Goal: Task Accomplishment & Management: Complete application form

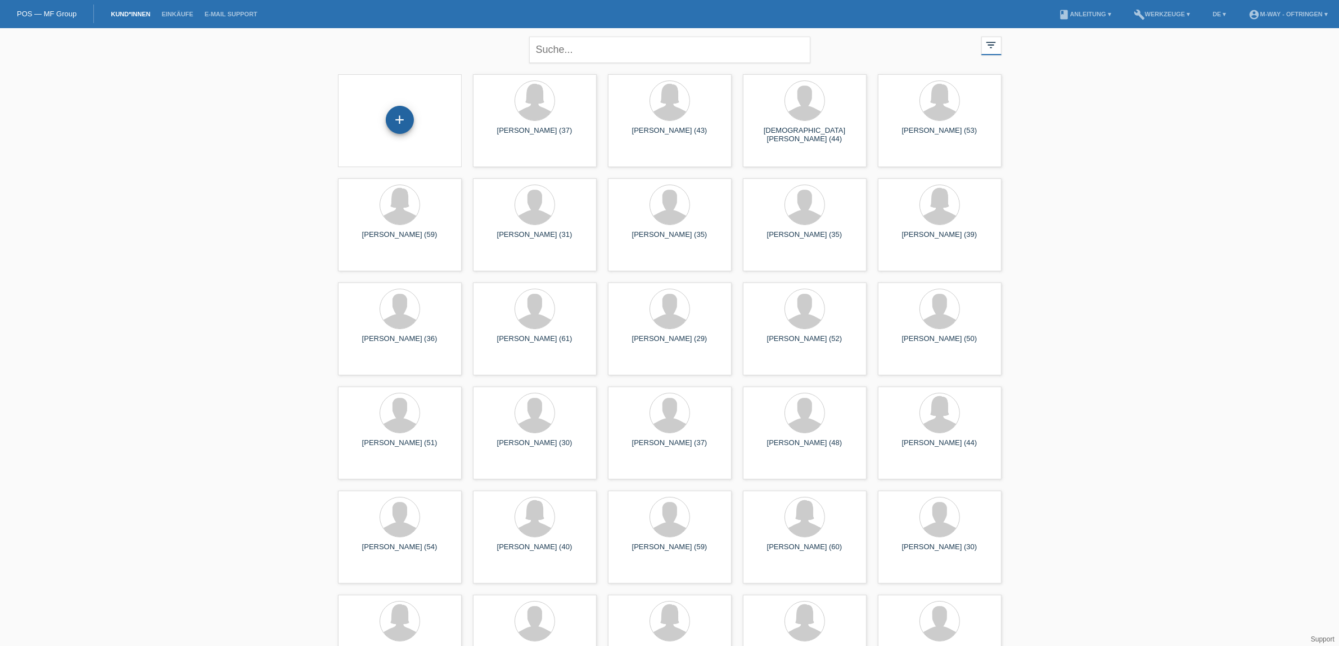
click at [398, 124] on div "+" at bounding box center [400, 120] width 28 height 28
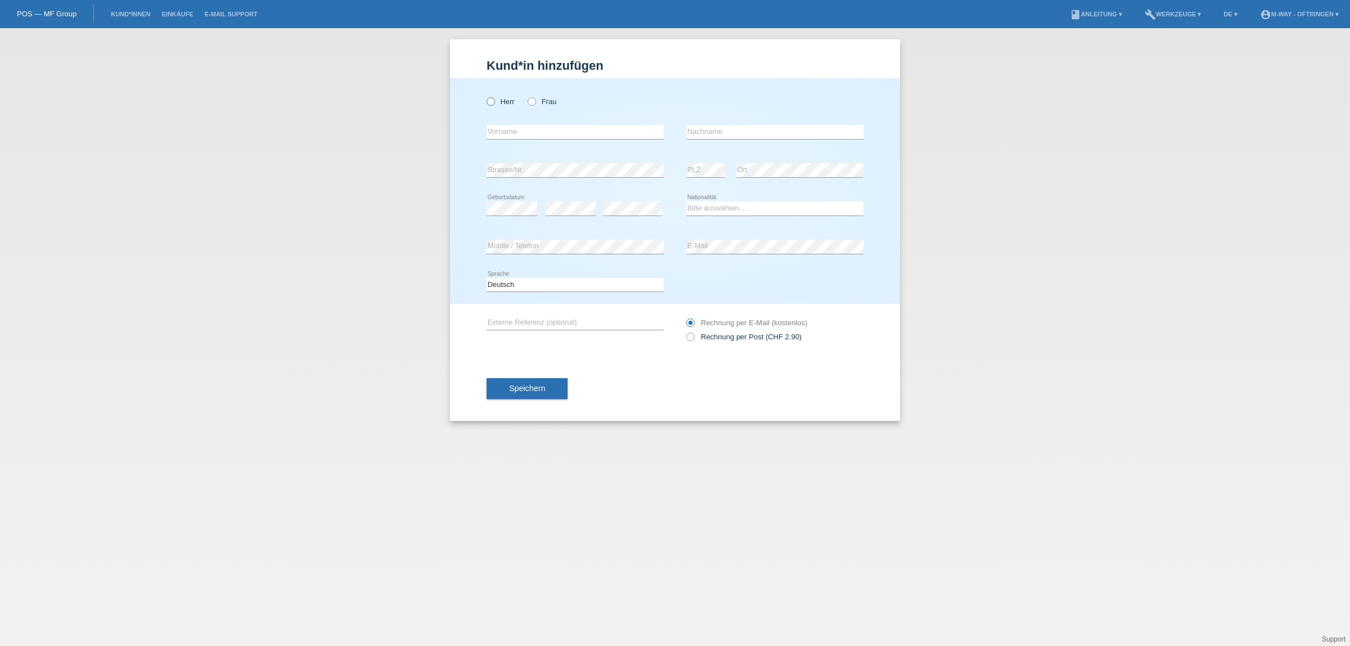
click at [485, 96] on icon at bounding box center [485, 96] width 0 height 0
click at [488, 105] on input "Herr" at bounding box center [489, 100] width 7 height 7
radio input "true"
click at [501, 130] on input "text" at bounding box center [574, 132] width 177 height 14
type input "[PERSON_NAME]"
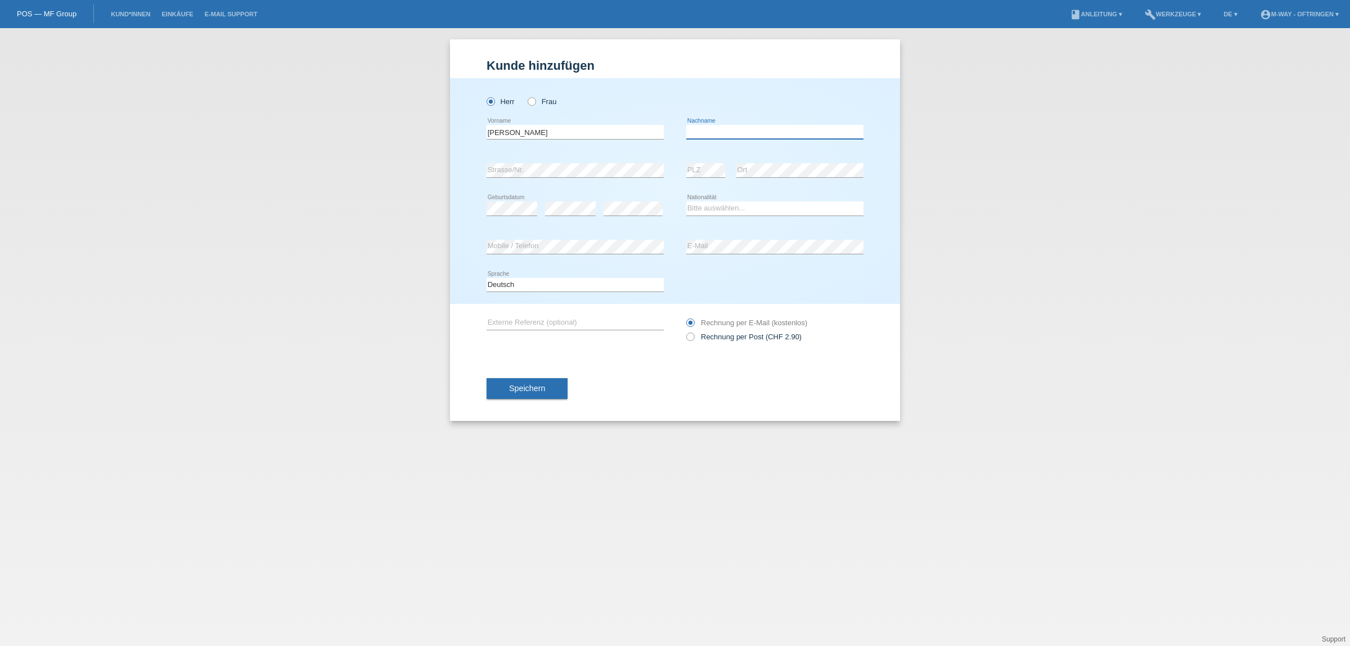
click at [756, 129] on input "text" at bounding box center [774, 132] width 177 height 14
type input "Gorza"
click at [717, 207] on select "Bitte auswählen... Schweiz Deutschland Liechtenstein Österreich ------------ Af…" at bounding box center [774, 207] width 177 height 13
select select "CH"
click at [686, 201] on select "Bitte auswählen... Schweiz Deutschland Liechtenstein Österreich ------------ Af…" at bounding box center [774, 207] width 177 height 13
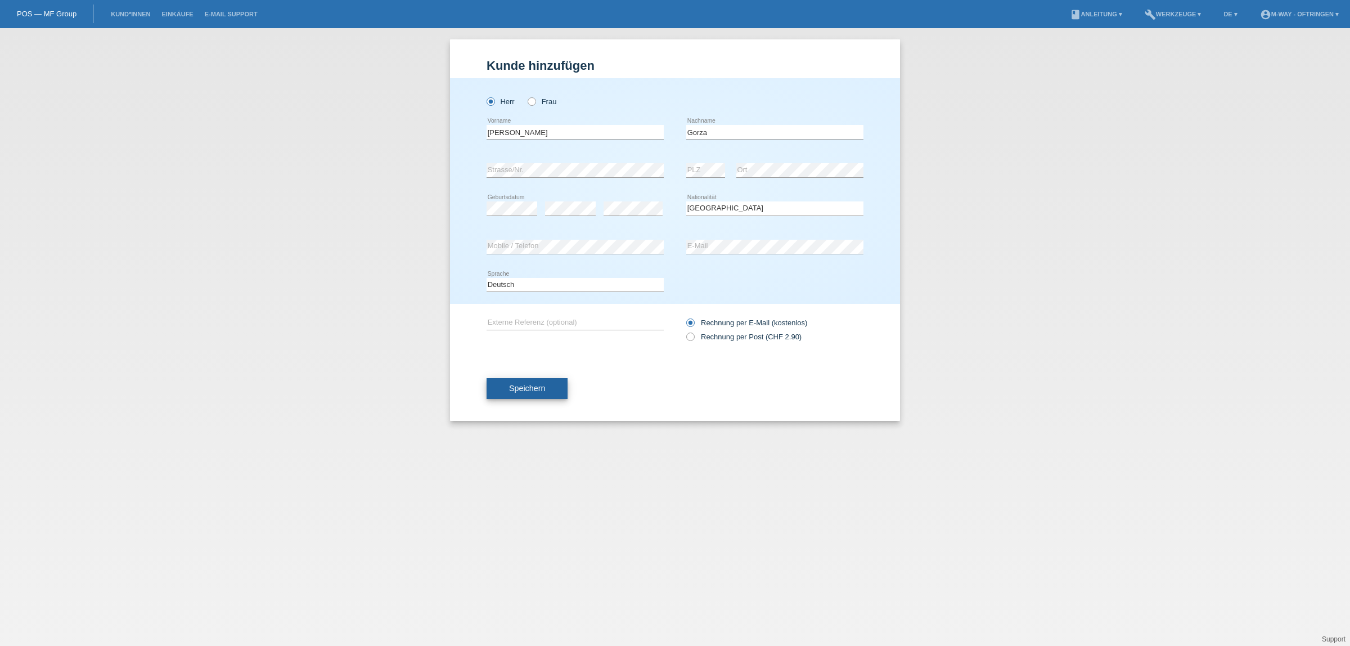
click at [531, 386] on span "Speichern" at bounding box center [527, 388] width 36 height 9
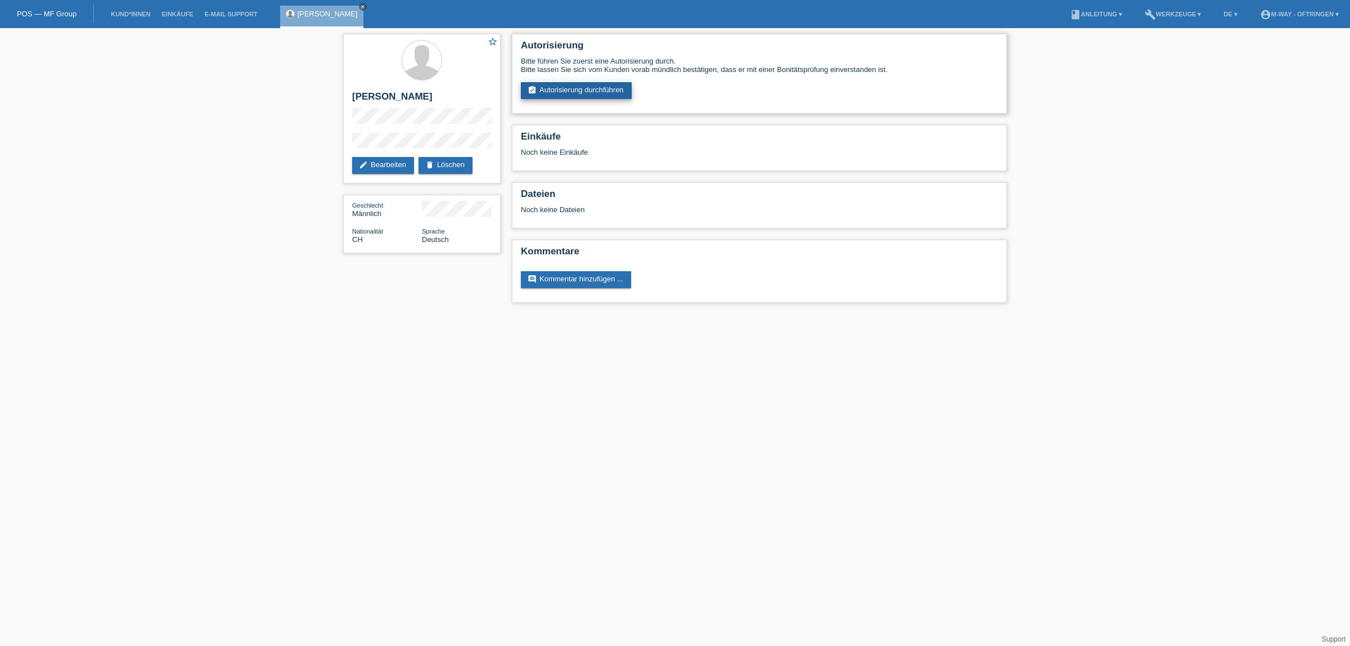
click at [587, 85] on link "assignment_turned_in Autorisierung durchführen" at bounding box center [576, 90] width 111 height 17
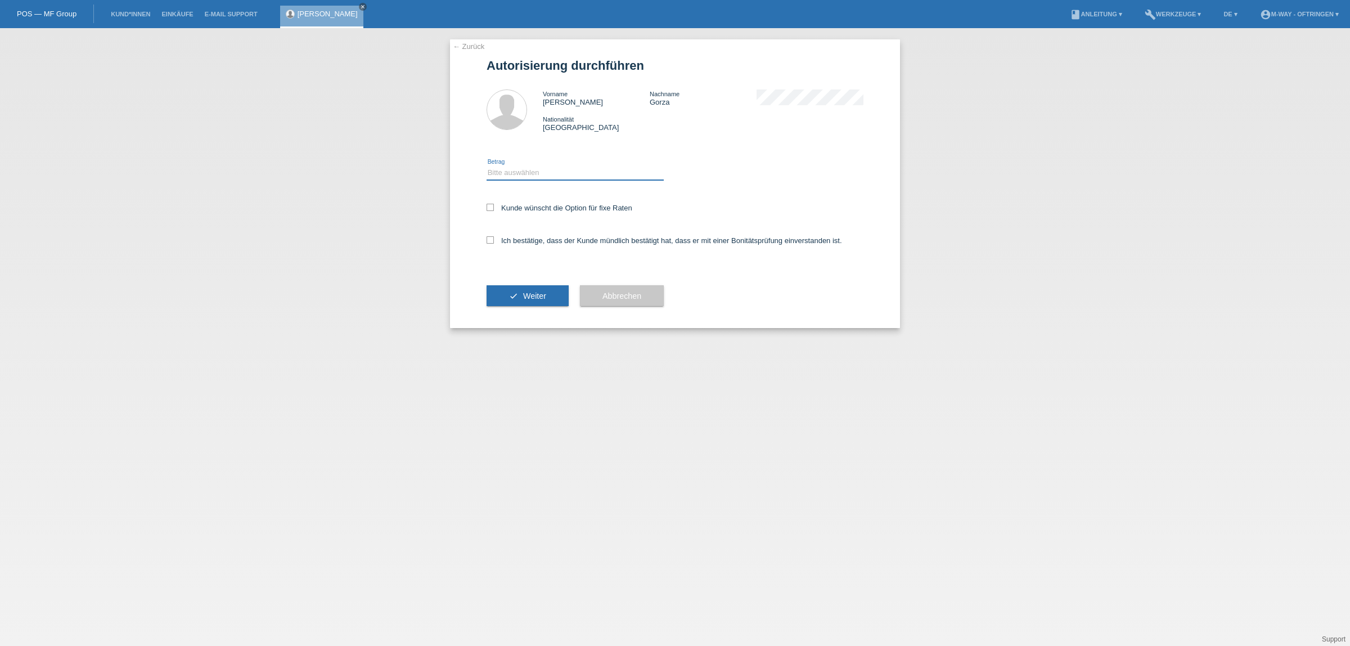
click at [507, 173] on select "Bitte auswählen CHF 1.00 - CHF 499.00 CHF 500.00 - CHF 1'999.00 CHF 2'000.00 - …" at bounding box center [574, 172] width 177 height 13
select select "3"
click at [486, 166] on select "Bitte auswählen CHF 1.00 - CHF 499.00 CHF 500.00 - CHF 1'999.00 CHF 2'000.00 - …" at bounding box center [574, 172] width 177 height 13
click at [492, 204] on icon at bounding box center [489, 207] width 7 height 7
click at [492, 204] on input "Kunde wünscht die Option für fixe Raten" at bounding box center [489, 207] width 7 height 7
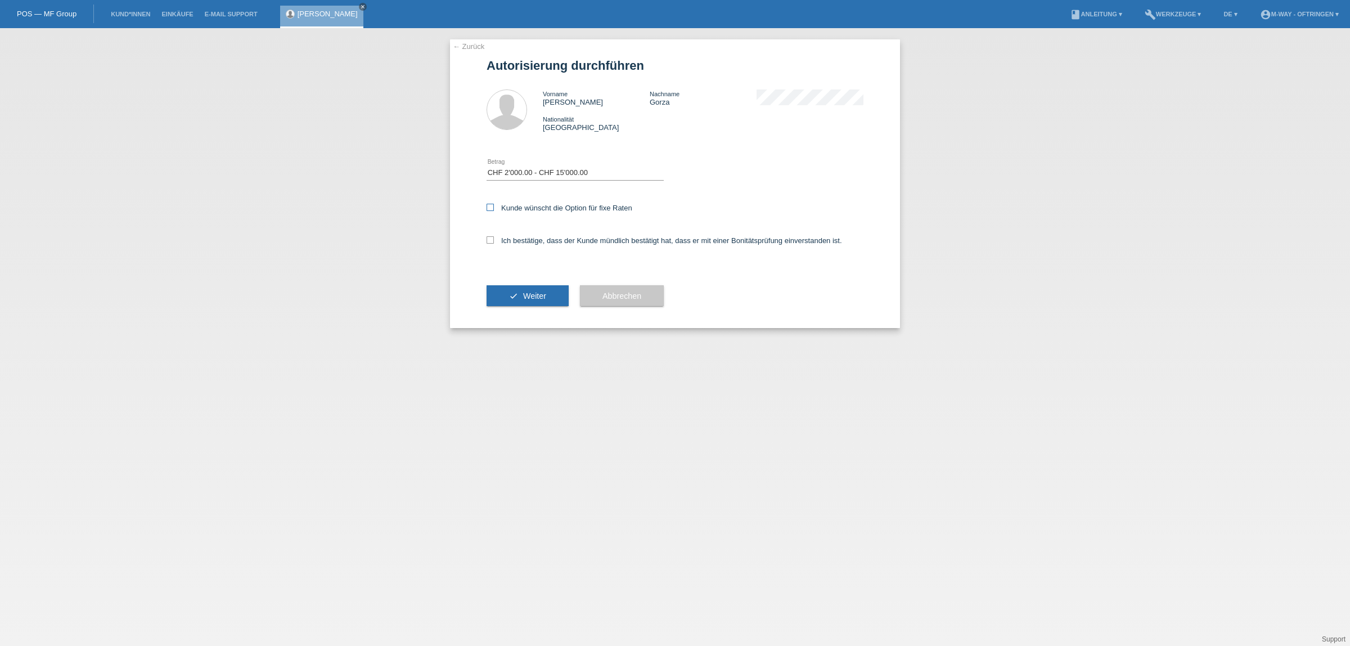
checkbox input "true"
click at [488, 237] on icon at bounding box center [489, 239] width 7 height 7
click at [488, 237] on input "Ich bestätige, dass der Kunde mündlich bestätigt hat, dass er mit einer Bonität…" at bounding box center [489, 239] width 7 height 7
checkbox input "true"
click at [503, 287] on button "check Weiter" at bounding box center [527, 295] width 82 height 21
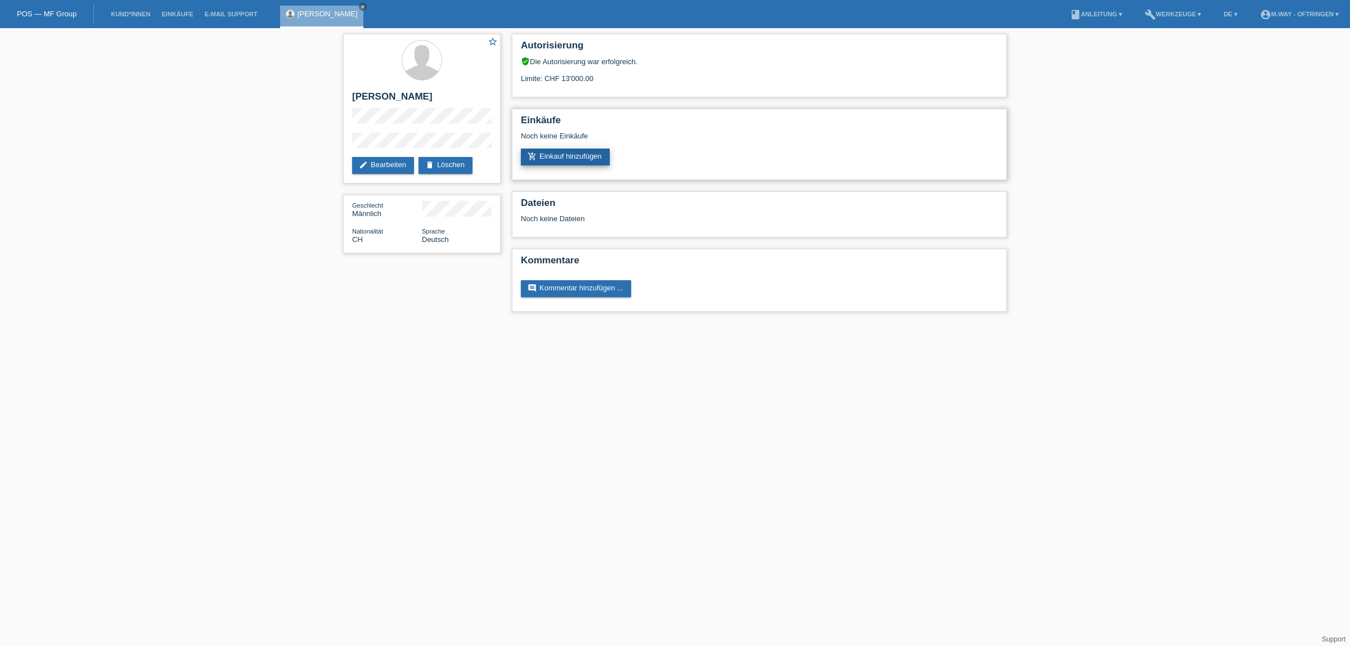
click at [563, 155] on link "add_shopping_cart Einkauf hinzufügen" at bounding box center [565, 156] width 89 height 17
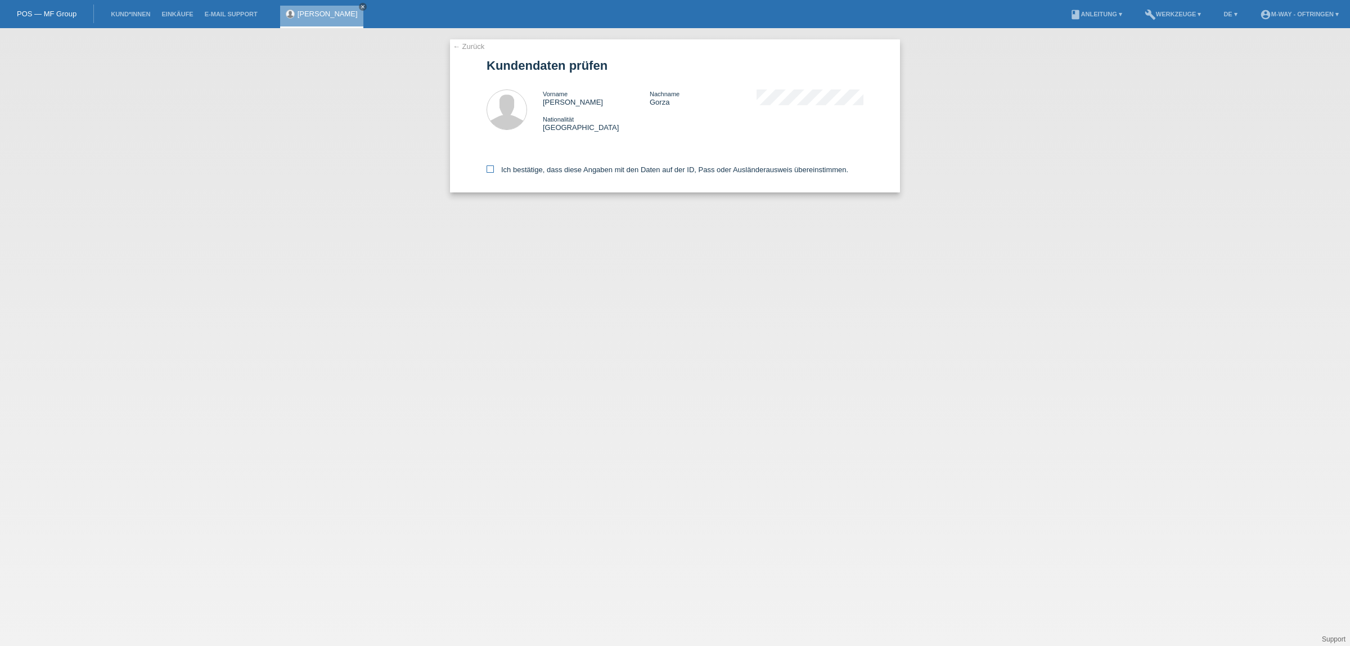
click at [488, 170] on icon at bounding box center [489, 168] width 7 height 7
click at [488, 170] on input "Ich bestätige, dass diese Angaben mit den Daten auf der ID, Pass oder Ausländer…" at bounding box center [489, 168] width 7 height 7
checkbox input "true"
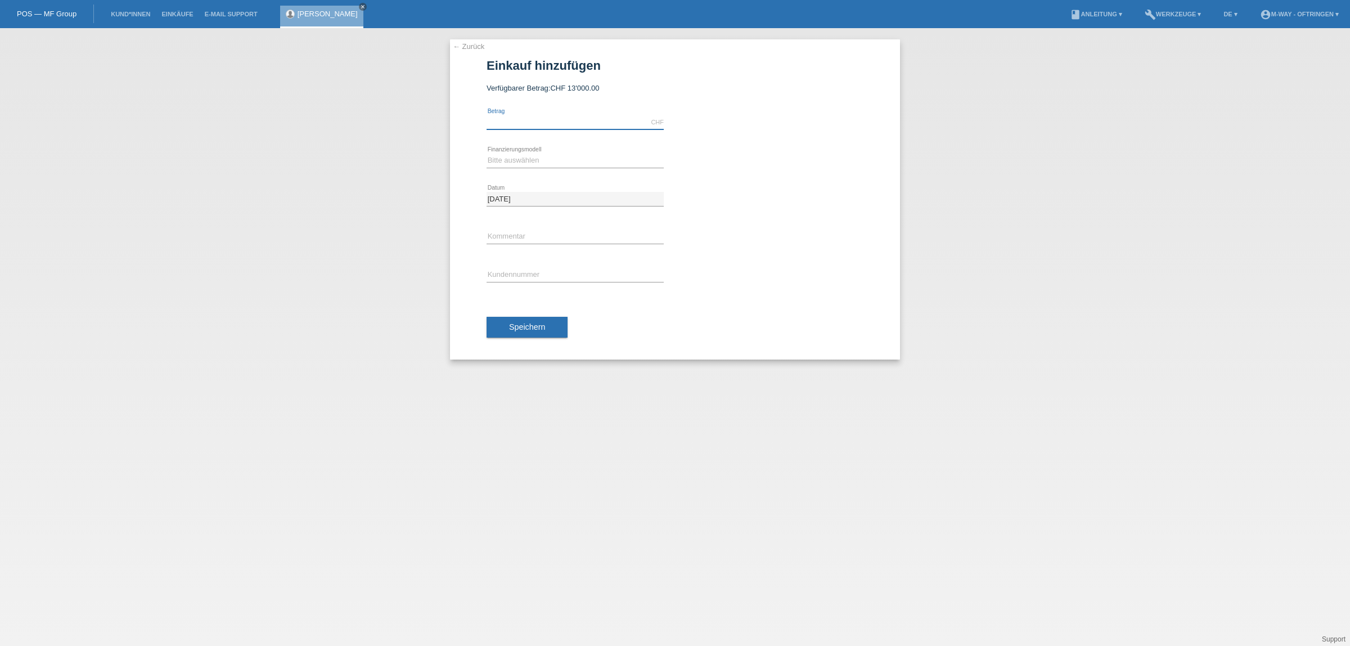
click at [506, 115] on input "text" at bounding box center [574, 122] width 177 height 14
type input "7224.15"
click at [525, 159] on select "Bitte auswählen Fixe Raten Kauf auf Rechnung mit Teilzahlungsoption" at bounding box center [574, 160] width 177 height 13
select select "77"
click at [486, 154] on select "Bitte auswählen Fixe Raten Kauf auf Rechnung mit Teilzahlungsoption" at bounding box center [574, 160] width 177 height 13
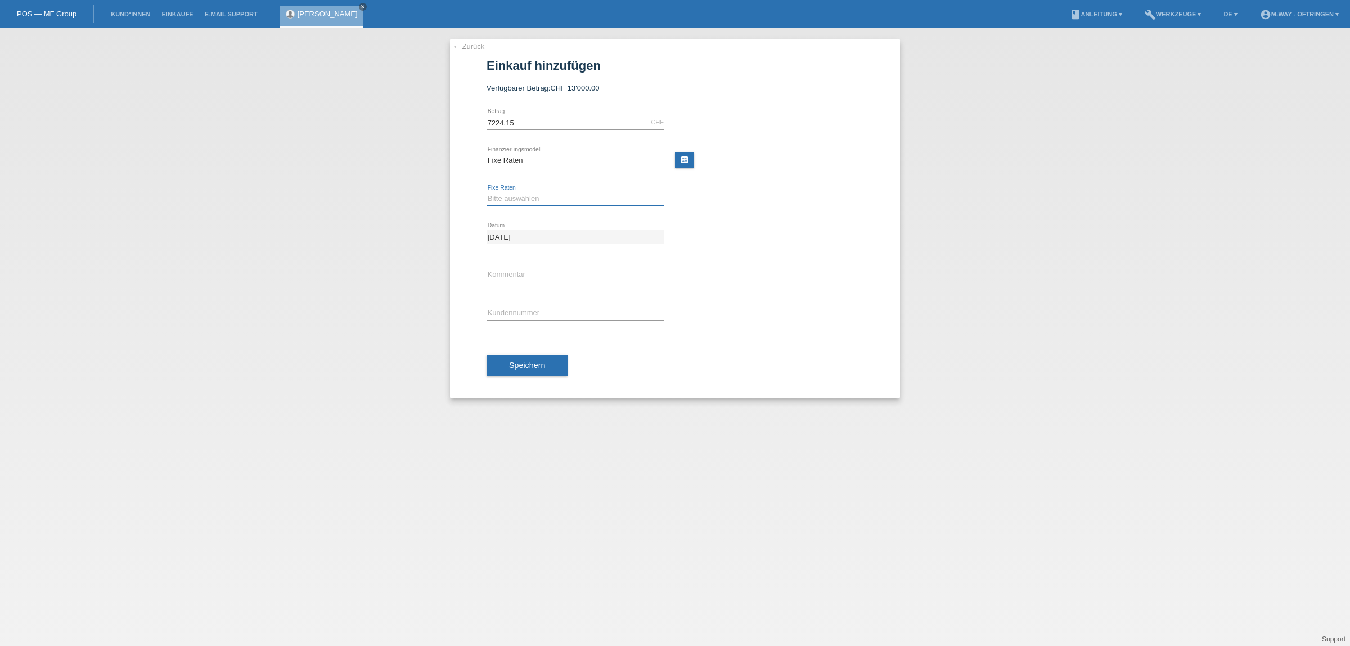
click at [508, 197] on select "Bitte auswählen 4 Raten 5 Raten 6 Raten 7 Raten 8 Raten 9 Raten 10 Raten 11 Rat…" at bounding box center [574, 198] width 177 height 13
select select "172"
click at [486, 192] on select "Bitte auswählen 4 Raten 5 Raten 6 Raten 7 Raten 8 Raten 9 Raten 10 Raten 11 Rat…" at bounding box center [574, 198] width 177 height 13
click at [512, 276] on input "text" at bounding box center [574, 275] width 177 height 14
click at [526, 313] on input "text" at bounding box center [574, 313] width 177 height 14
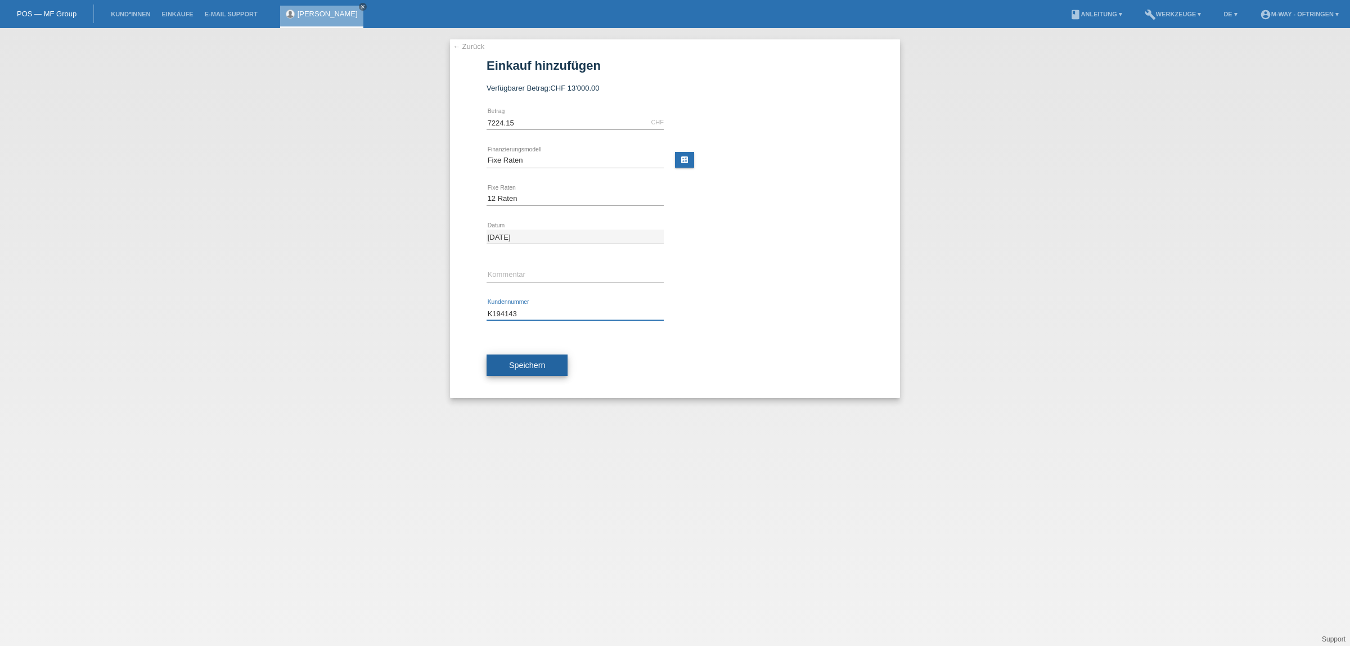
type input "K194143"
click at [515, 367] on span "Speichern" at bounding box center [527, 364] width 36 height 9
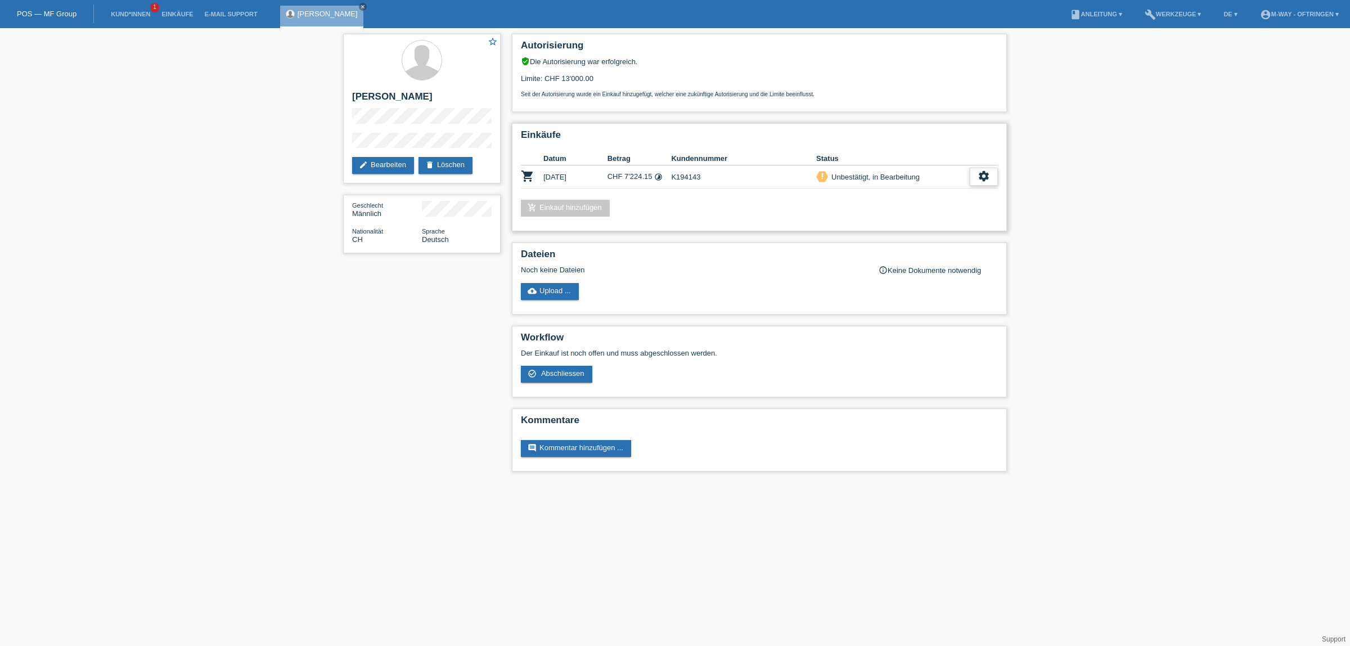
click at [982, 170] on icon "settings" at bounding box center [983, 176] width 12 height 12
click at [904, 222] on span "Abschliessen" at bounding box center [894, 224] width 47 height 13
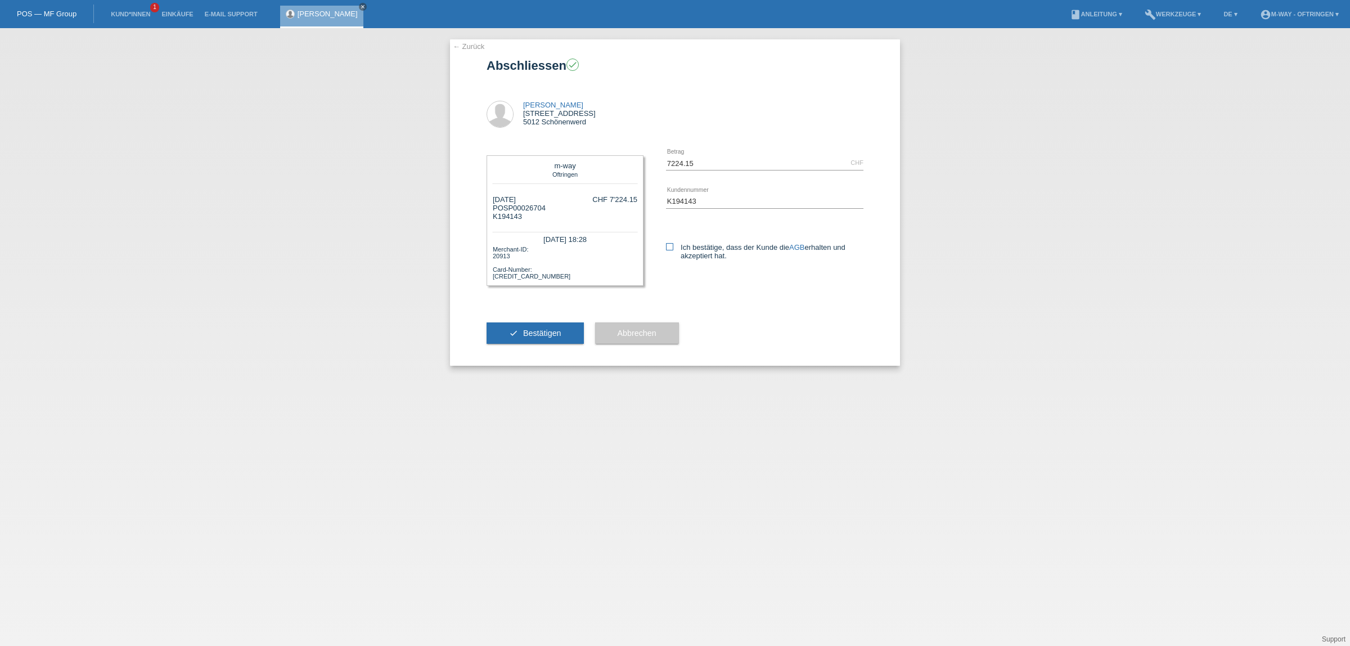
click at [673, 244] on label "Ich bestätige, dass der Kunde die AGB erhalten und akzeptiert hat." at bounding box center [764, 251] width 197 height 17
click at [673, 244] on input "Ich bestätige, dass der Kunde die AGB erhalten und akzeptiert hat." at bounding box center [669, 246] width 7 height 7
checkbox input "true"
click at [539, 330] on span "Bestätigen" at bounding box center [542, 332] width 38 height 9
